Goal: Communication & Community: Answer question/provide support

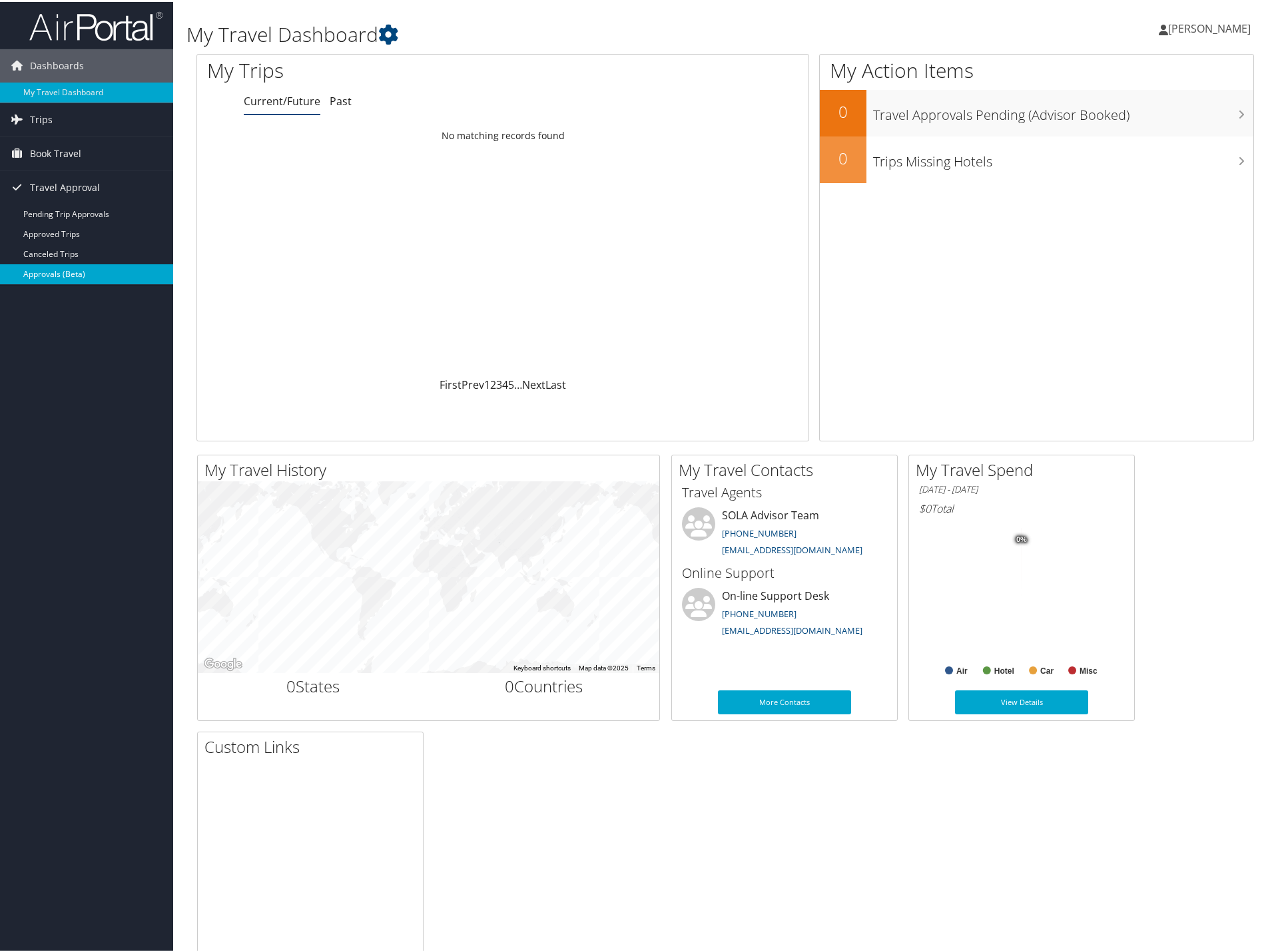
click at [58, 267] on link "Approvals (Beta)" at bounding box center [86, 272] width 173 height 20
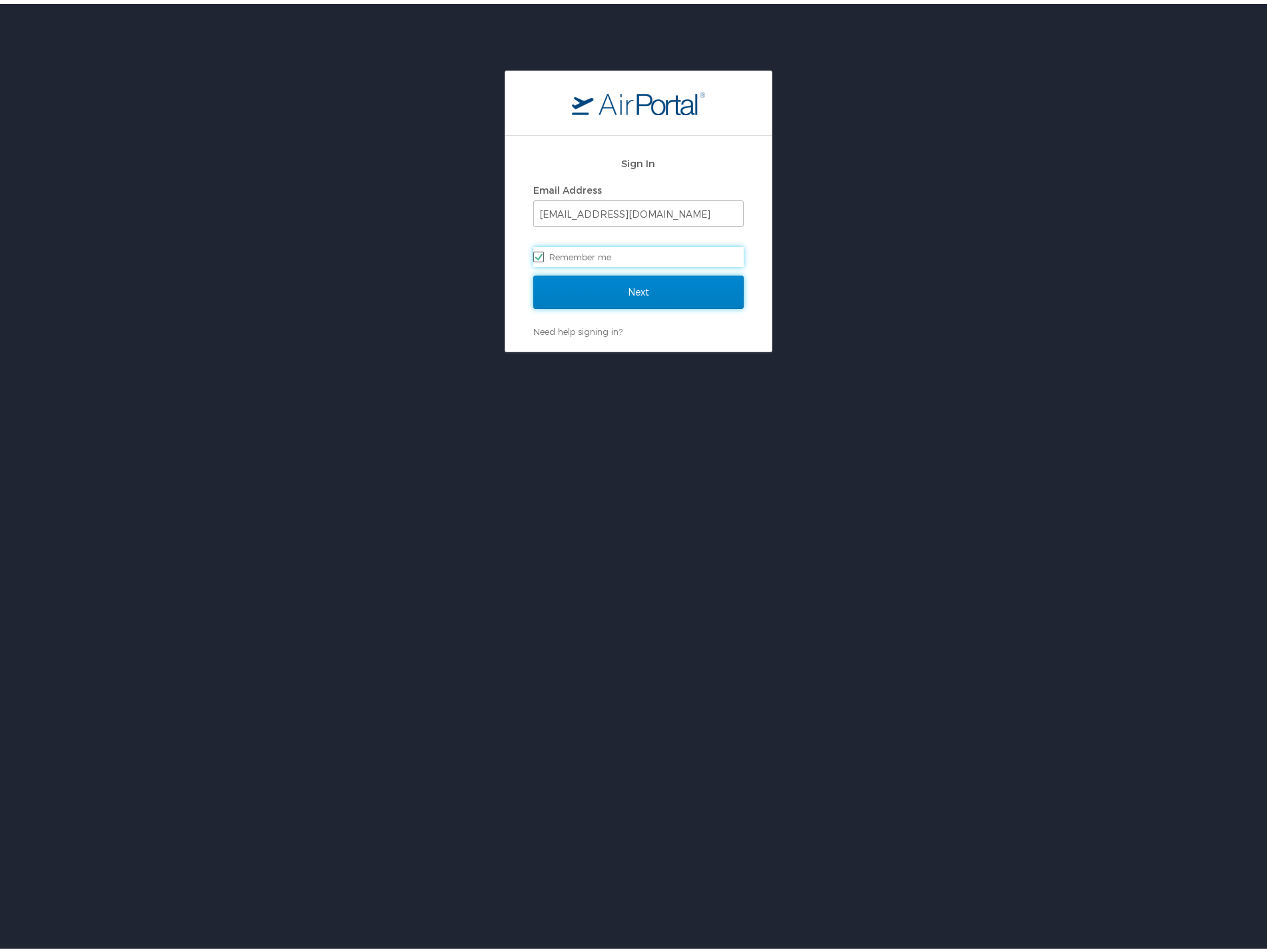
click at [670, 294] on input "Next" at bounding box center [638, 288] width 210 height 34
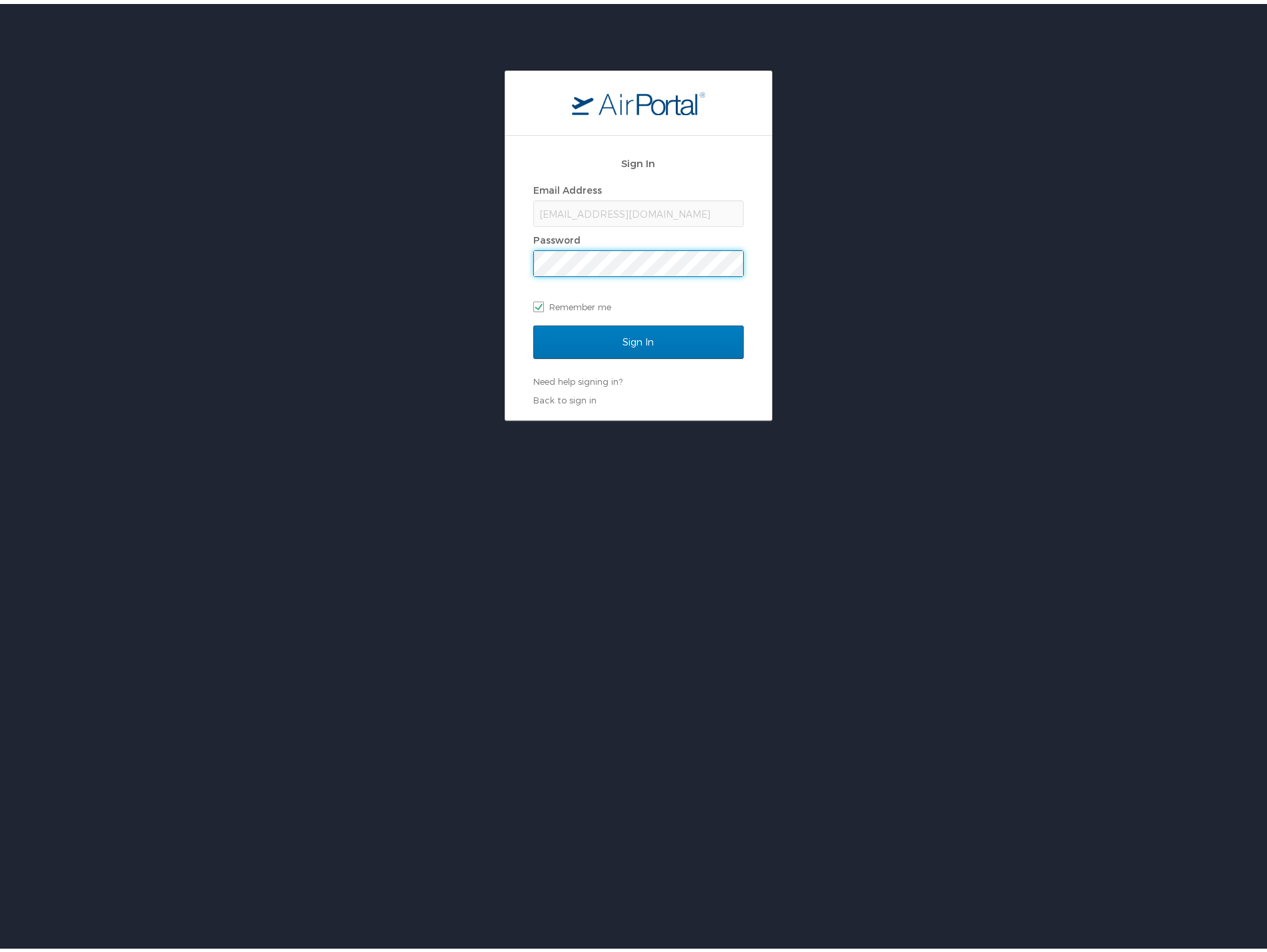
click at [534, 321] on input "Sign In" at bounding box center [638, 338] width 210 height 34
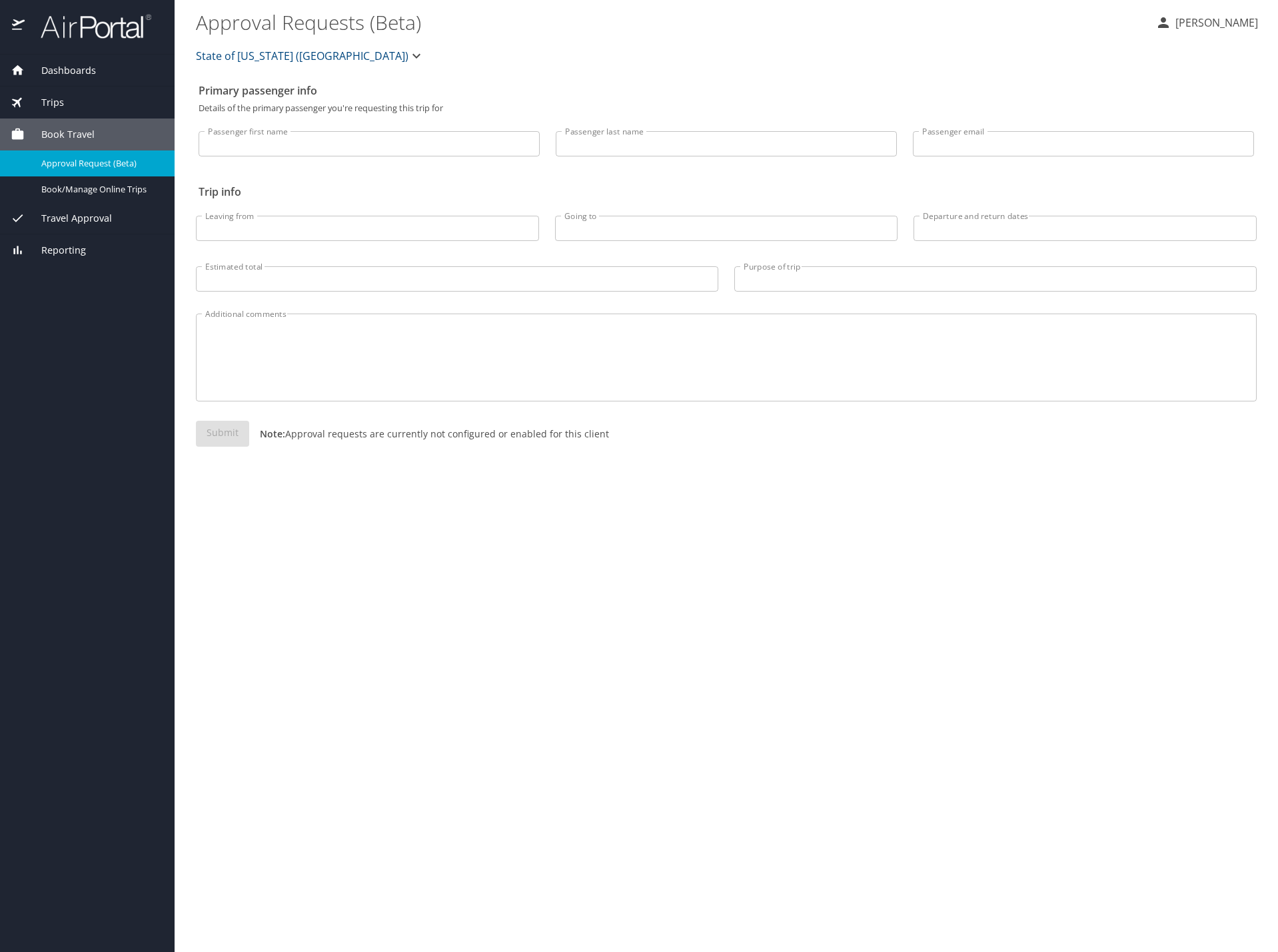
select select "US"
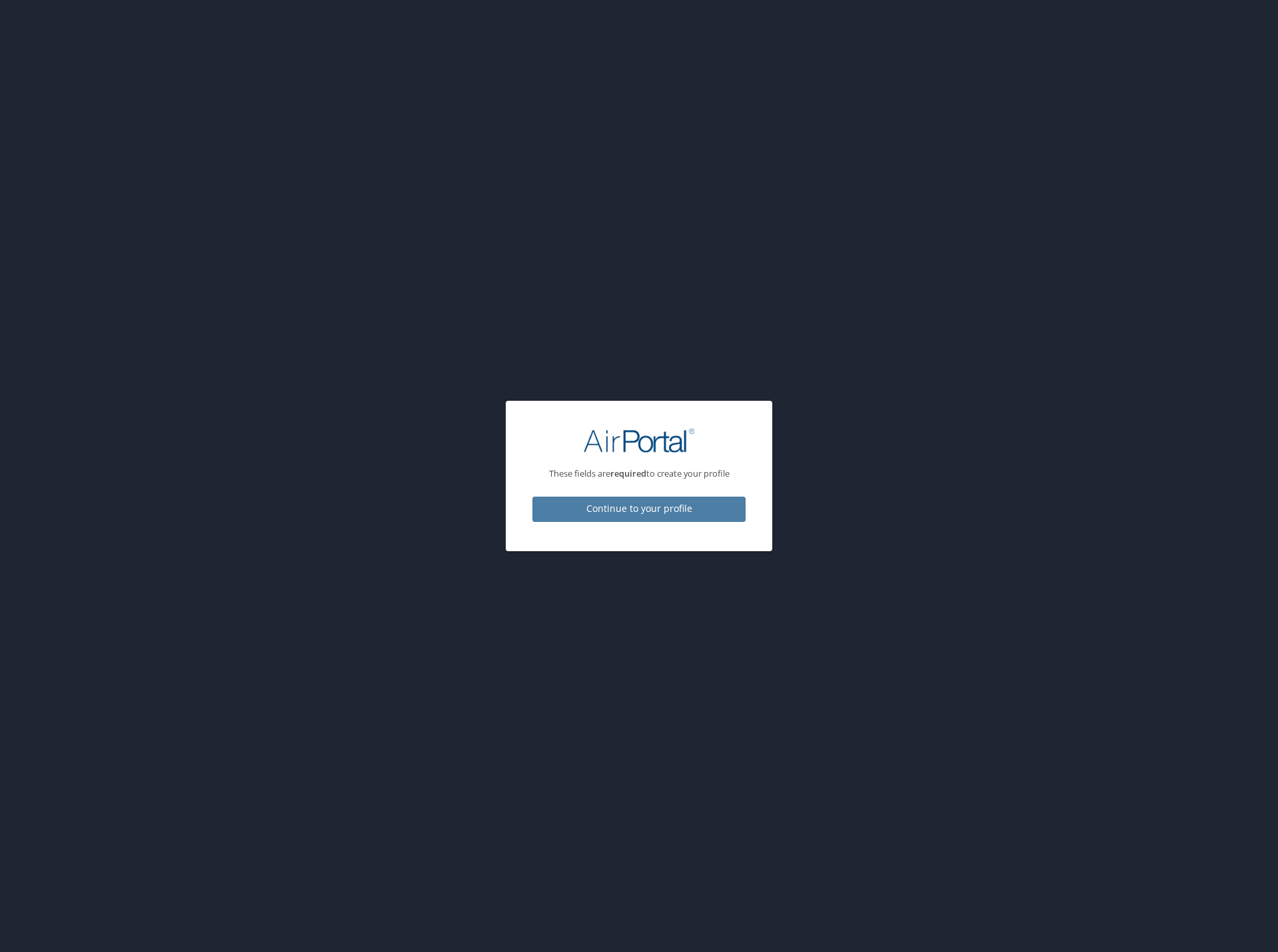
click at [591, 512] on span "Continue to your profile" at bounding box center [639, 509] width 192 height 16
select select "US"
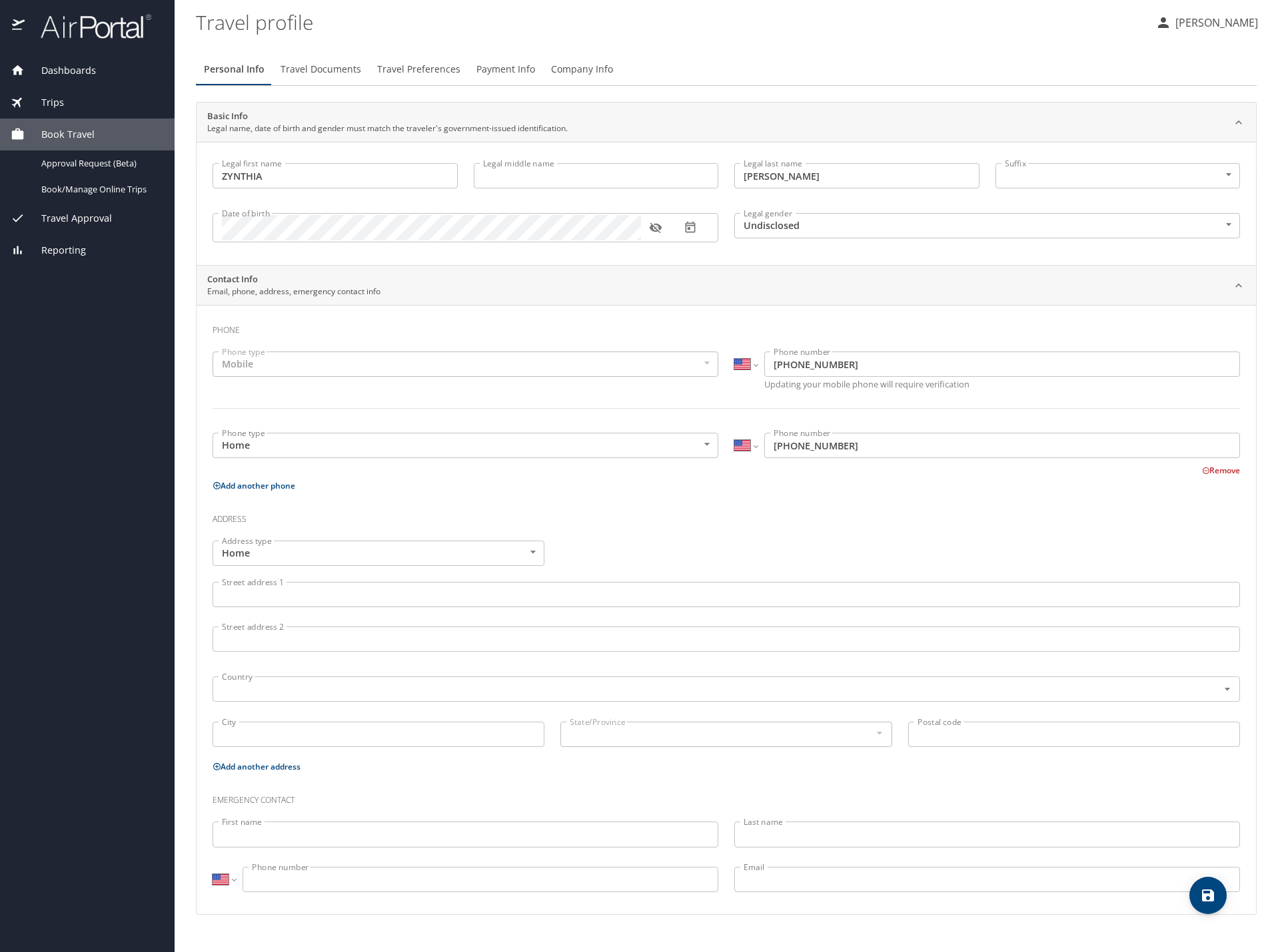
click at [75, 218] on span "Travel Approval" at bounding box center [68, 218] width 87 height 14
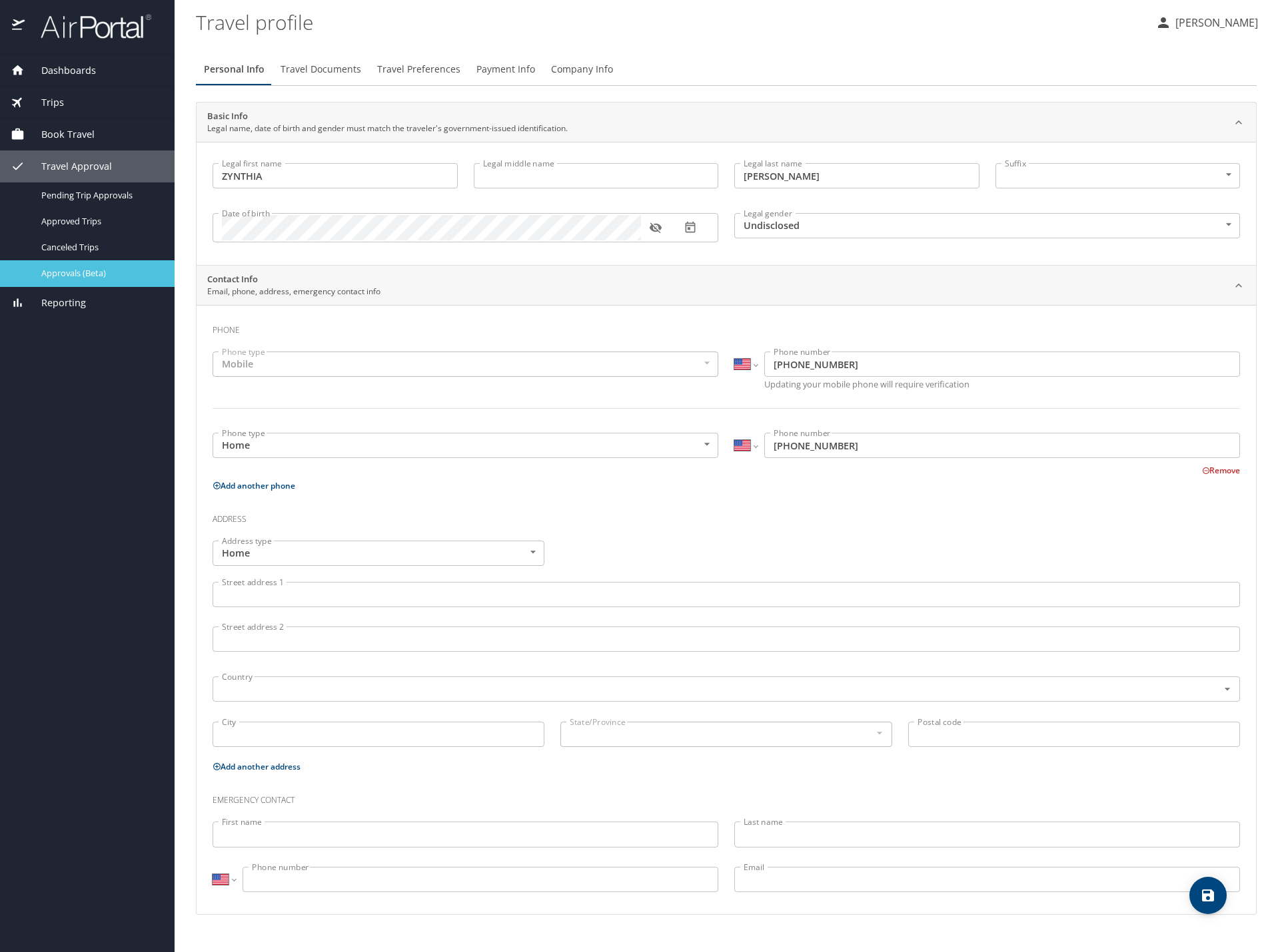
click at [82, 274] on span "Approvals (Beta)" at bounding box center [100, 273] width 117 height 12
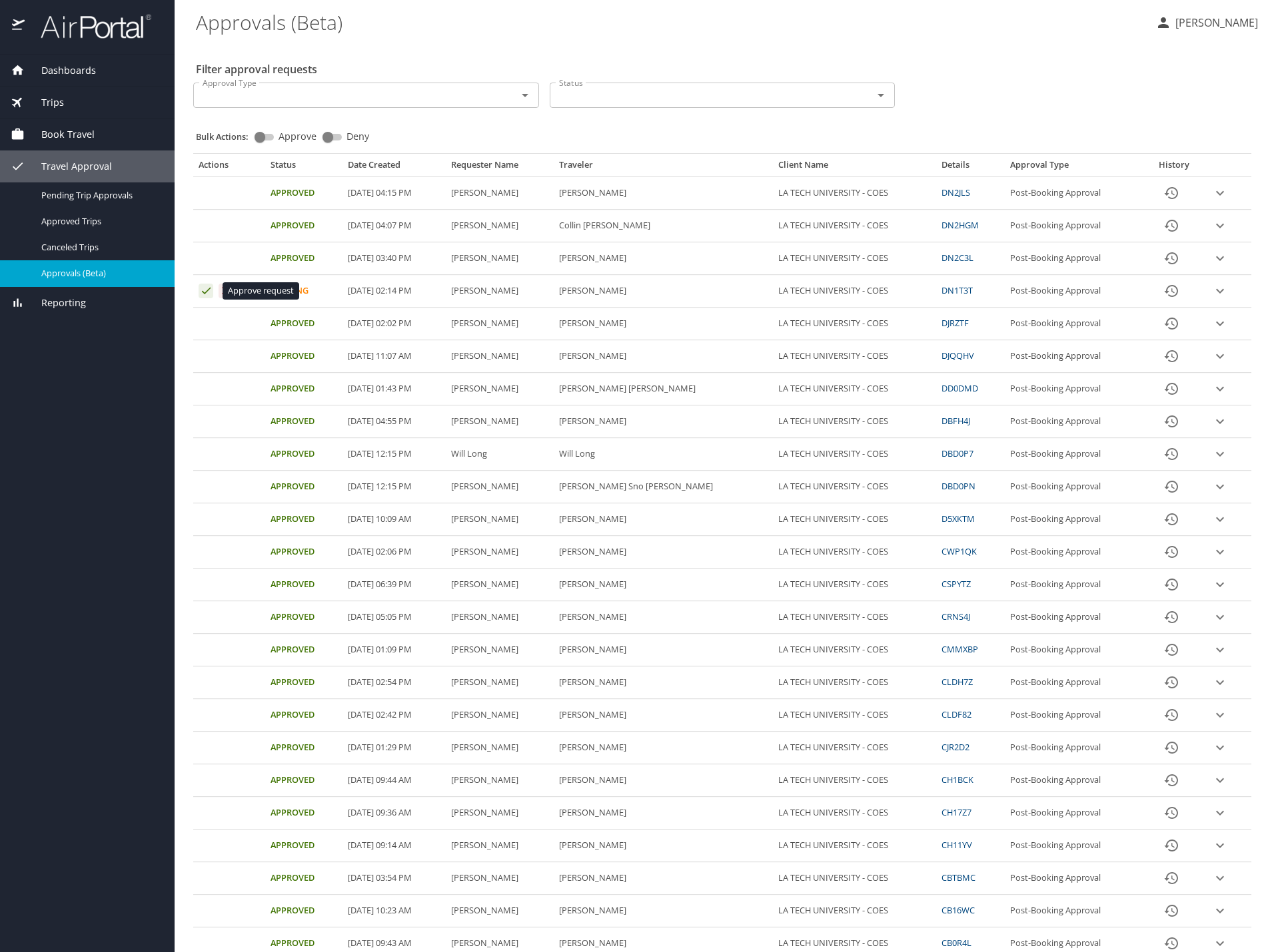
click at [202, 290] on icon "Approval table" at bounding box center [205, 290] width 12 height 12
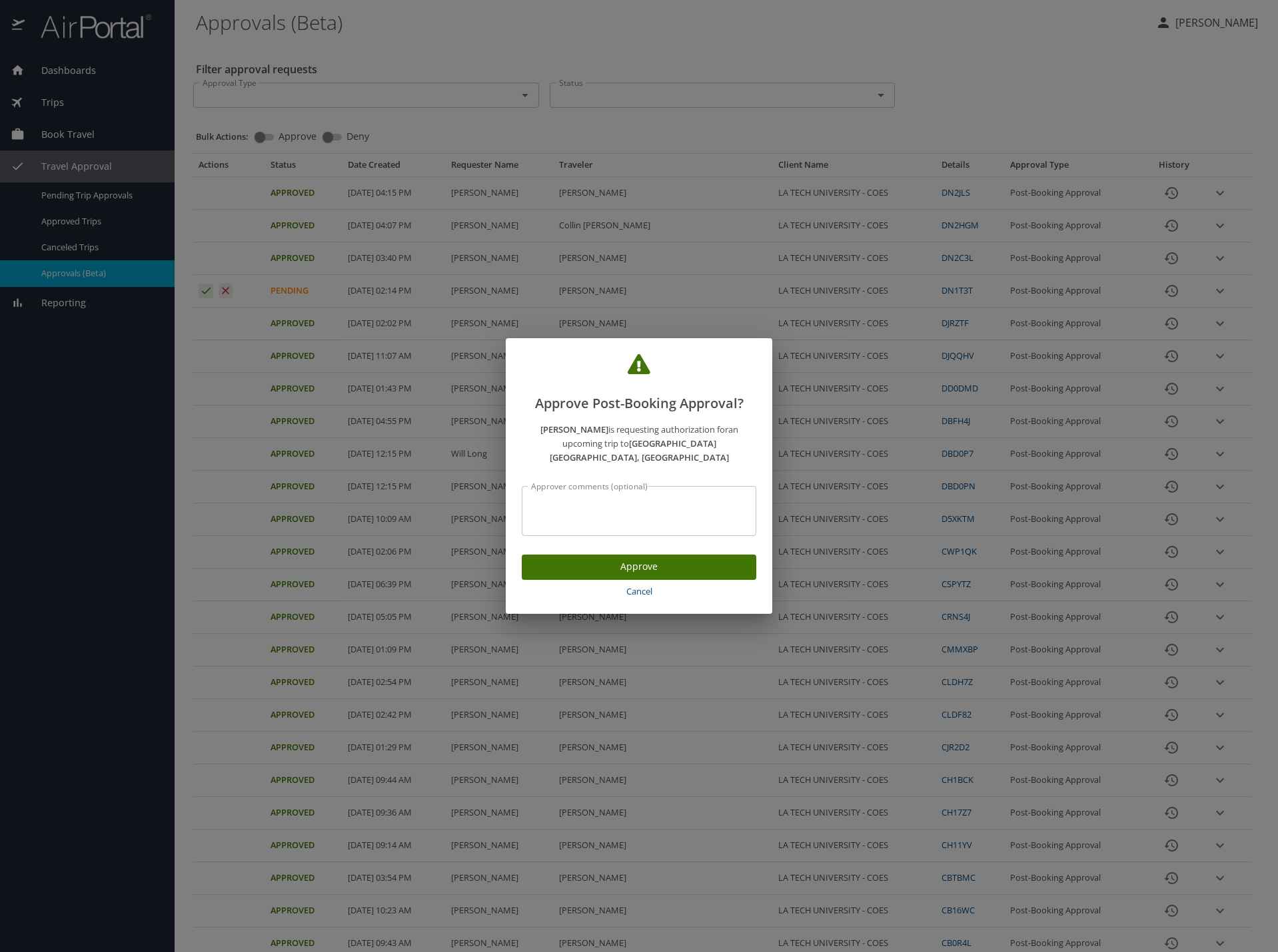
click at [673, 559] on span "Approve" at bounding box center [639, 566] width 213 height 16
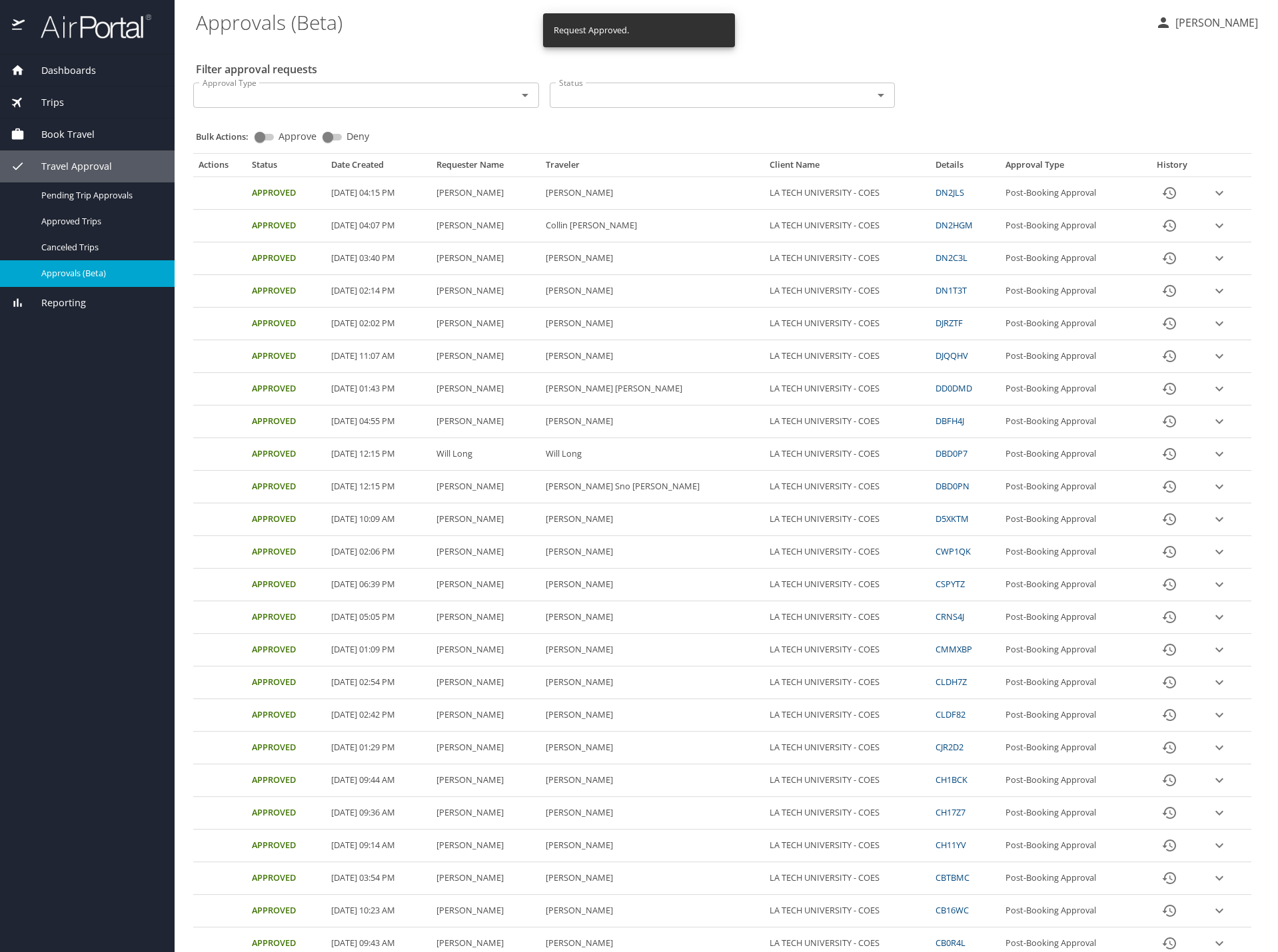
scroll to position [82, 0]
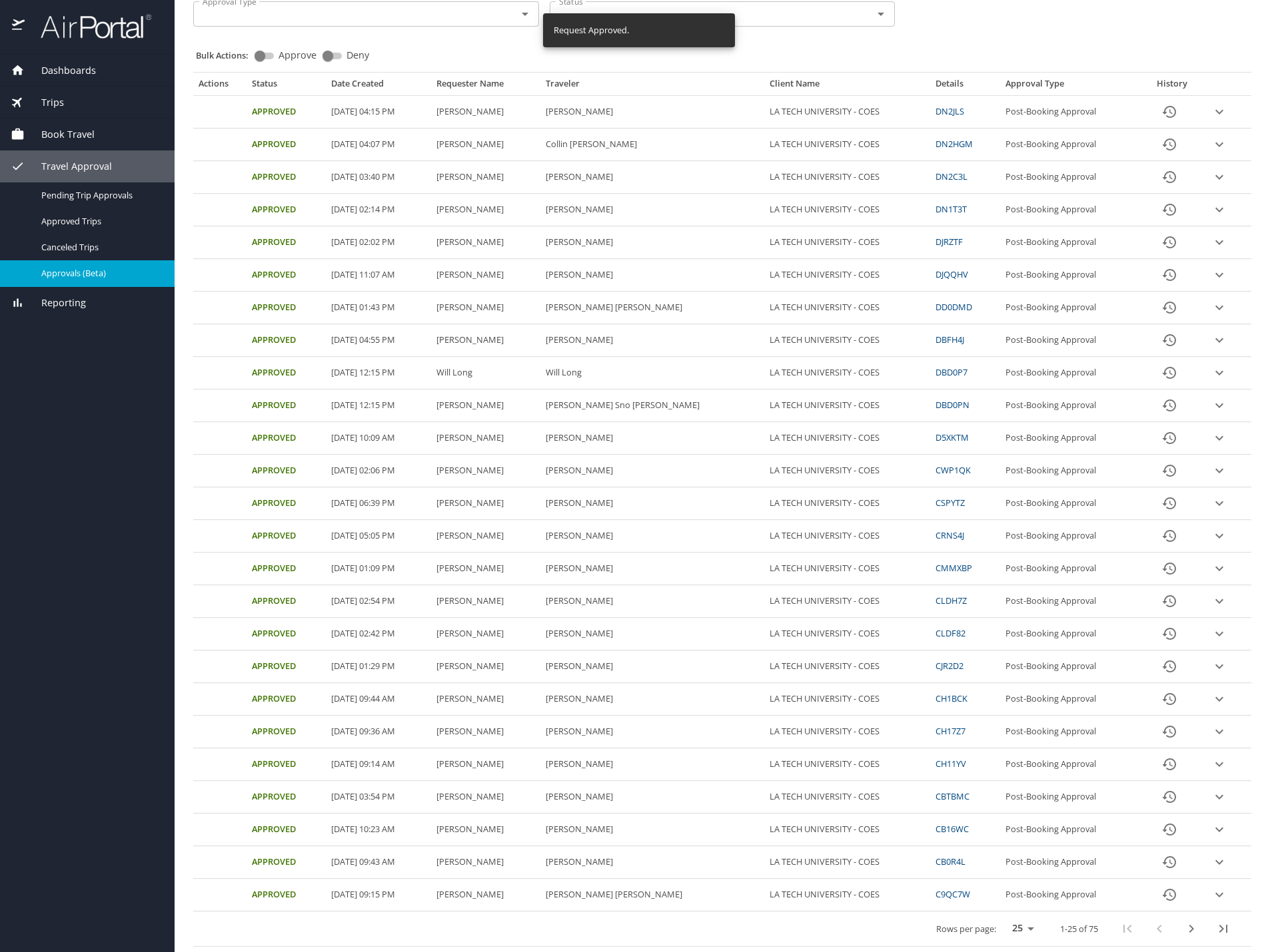
click at [1018, 929] on select "25 50 100" at bounding box center [1020, 928] width 37 height 20
select select "100"
click at [1001, 918] on select "25 50 100" at bounding box center [1020, 928] width 37 height 20
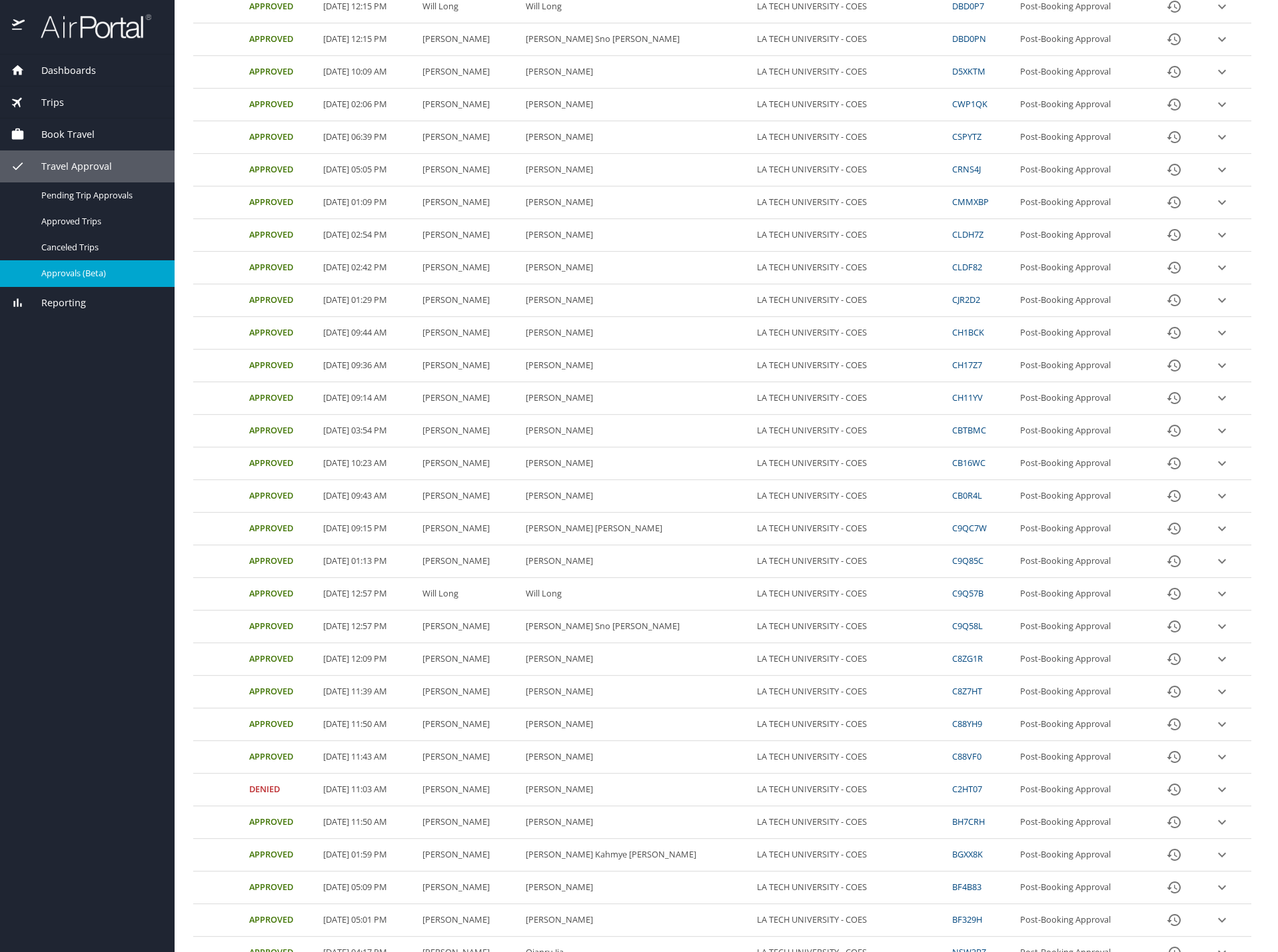
scroll to position [0, 0]
